Goal: Transaction & Acquisition: Purchase product/service

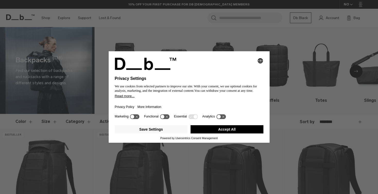
click at [226, 130] on button "Accept All" at bounding box center [227, 129] width 73 height 8
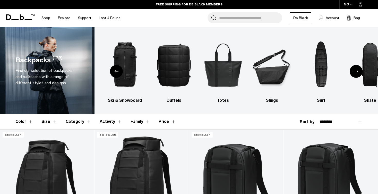
click at [358, 72] on icon "Next slide" at bounding box center [356, 71] width 4 height 2
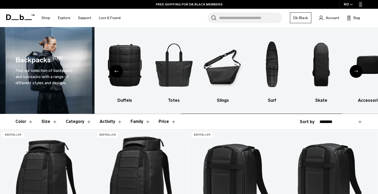
click at [358, 72] on icon "Next slide" at bounding box center [356, 71] width 4 height 2
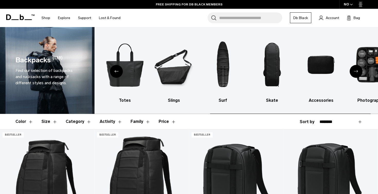
click at [358, 72] on icon "Next slide" at bounding box center [356, 71] width 4 height 2
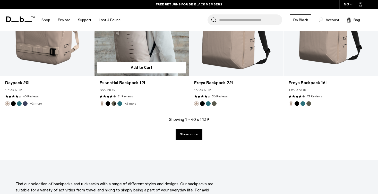
scroll to position [1469, 0]
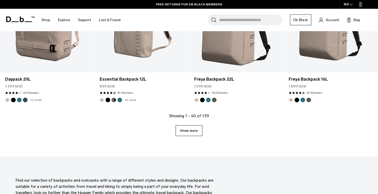
click at [186, 129] on link "Show more" at bounding box center [189, 130] width 27 height 11
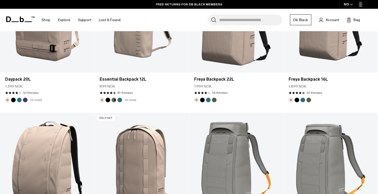
click at [186, 129] on link "Daypack 15L" at bounding box center [142, 165] width 94 height 105
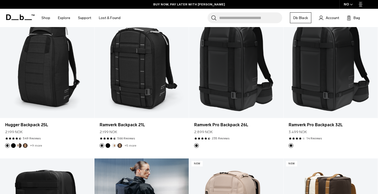
scroll to position [543, 0]
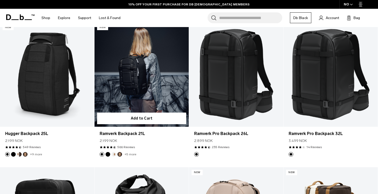
click at [149, 95] on link "Ramverk Backpack 21L" at bounding box center [142, 74] width 94 height 105
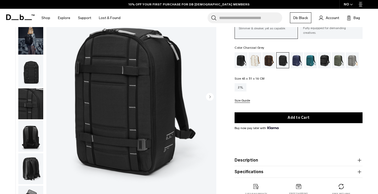
scroll to position [45, 0]
